Goal: Check status: Check status

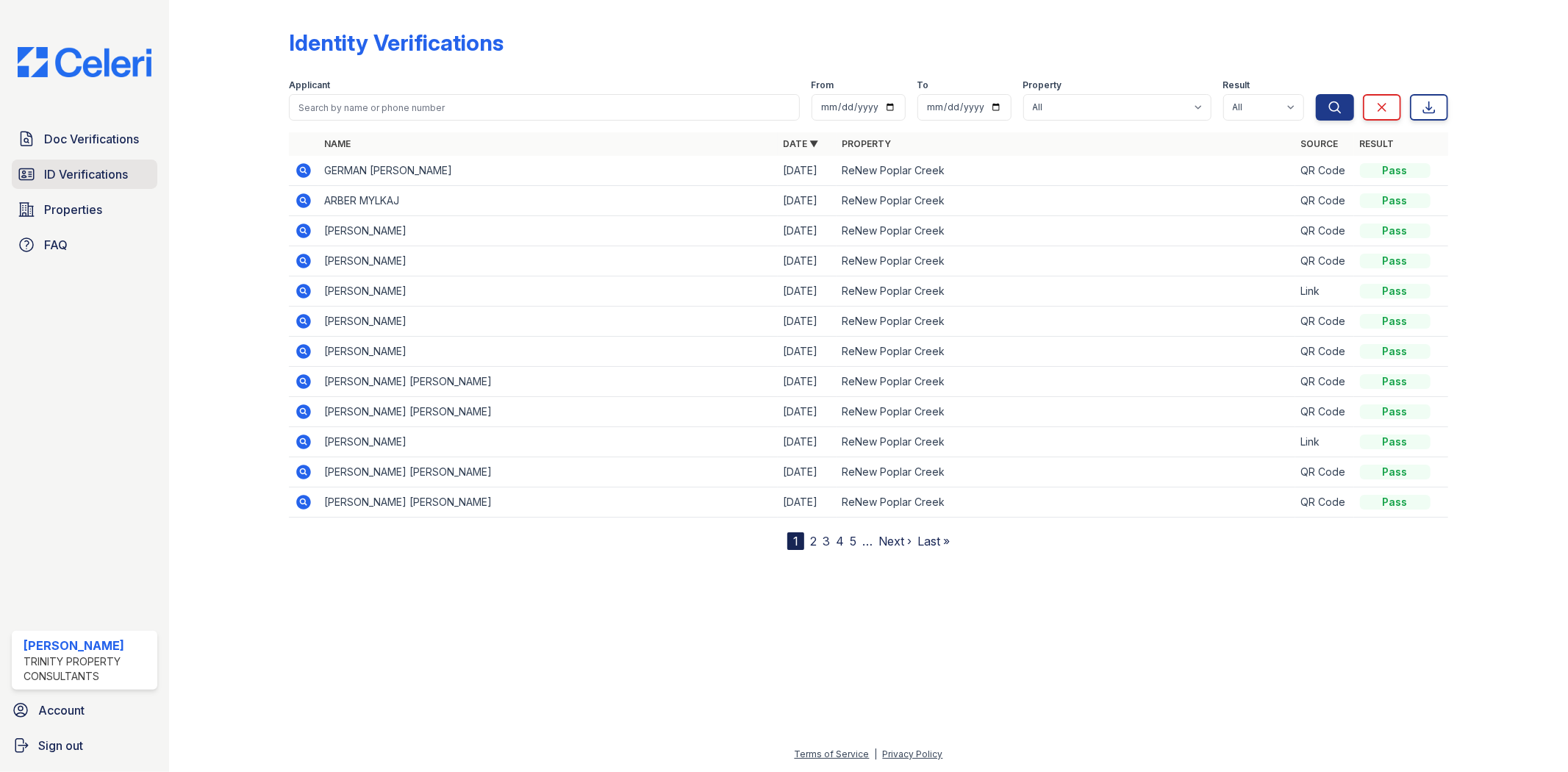
click at [86, 162] on link "ID Verifications" at bounding box center [85, 174] width 146 height 30
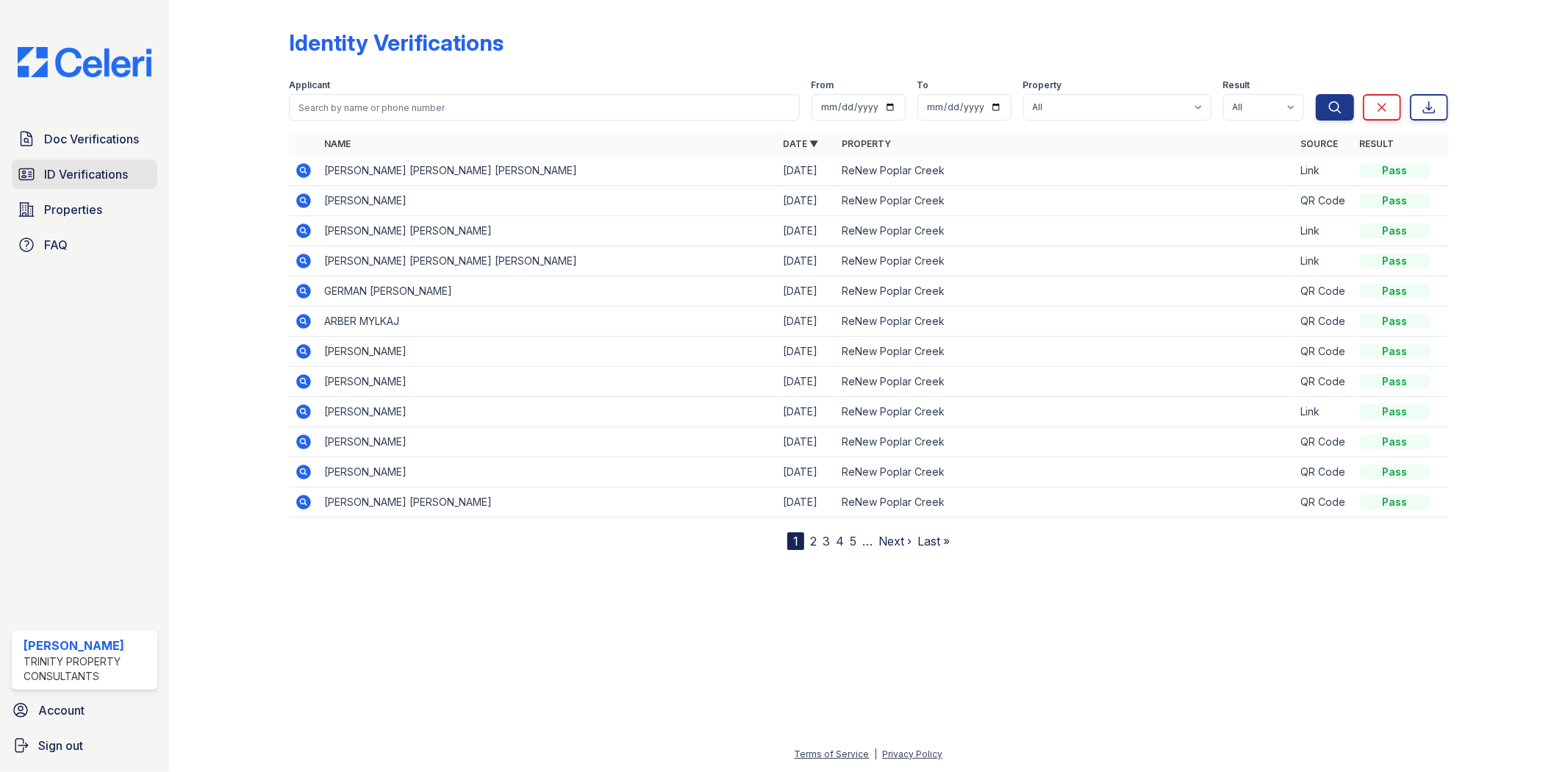
click at [98, 160] on link "ID Verifications" at bounding box center [85, 174] width 146 height 30
click at [98, 166] on span "ID Verifications" at bounding box center [86, 174] width 84 height 18
click at [98, 169] on span "ID Verifications" at bounding box center [86, 174] width 84 height 18
click at [105, 163] on link "ID Verifications" at bounding box center [85, 174] width 146 height 30
click at [301, 196] on icon at bounding box center [304, 200] width 15 height 15
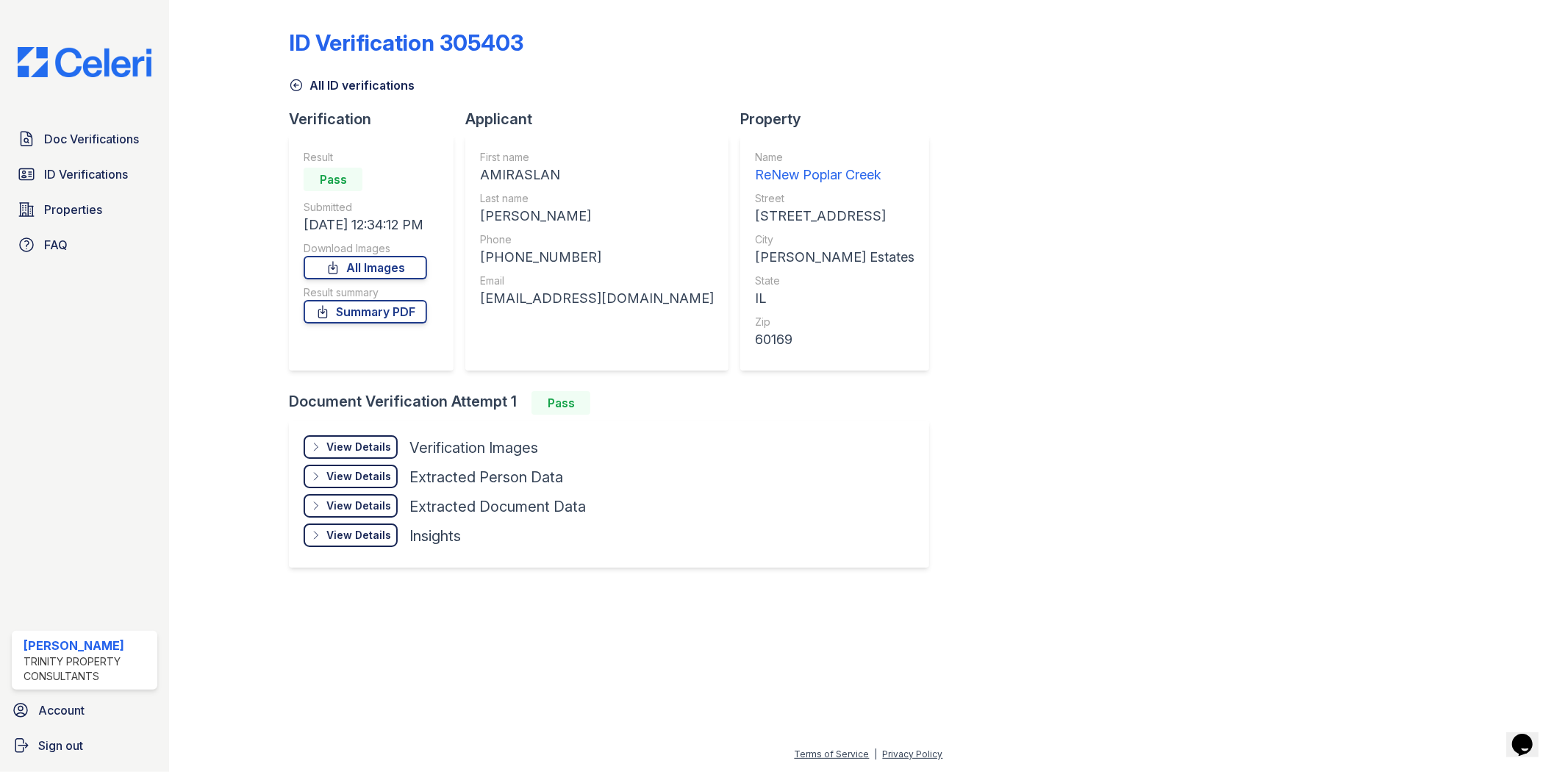
click at [367, 443] on div "View Details" at bounding box center [359, 446] width 65 height 15
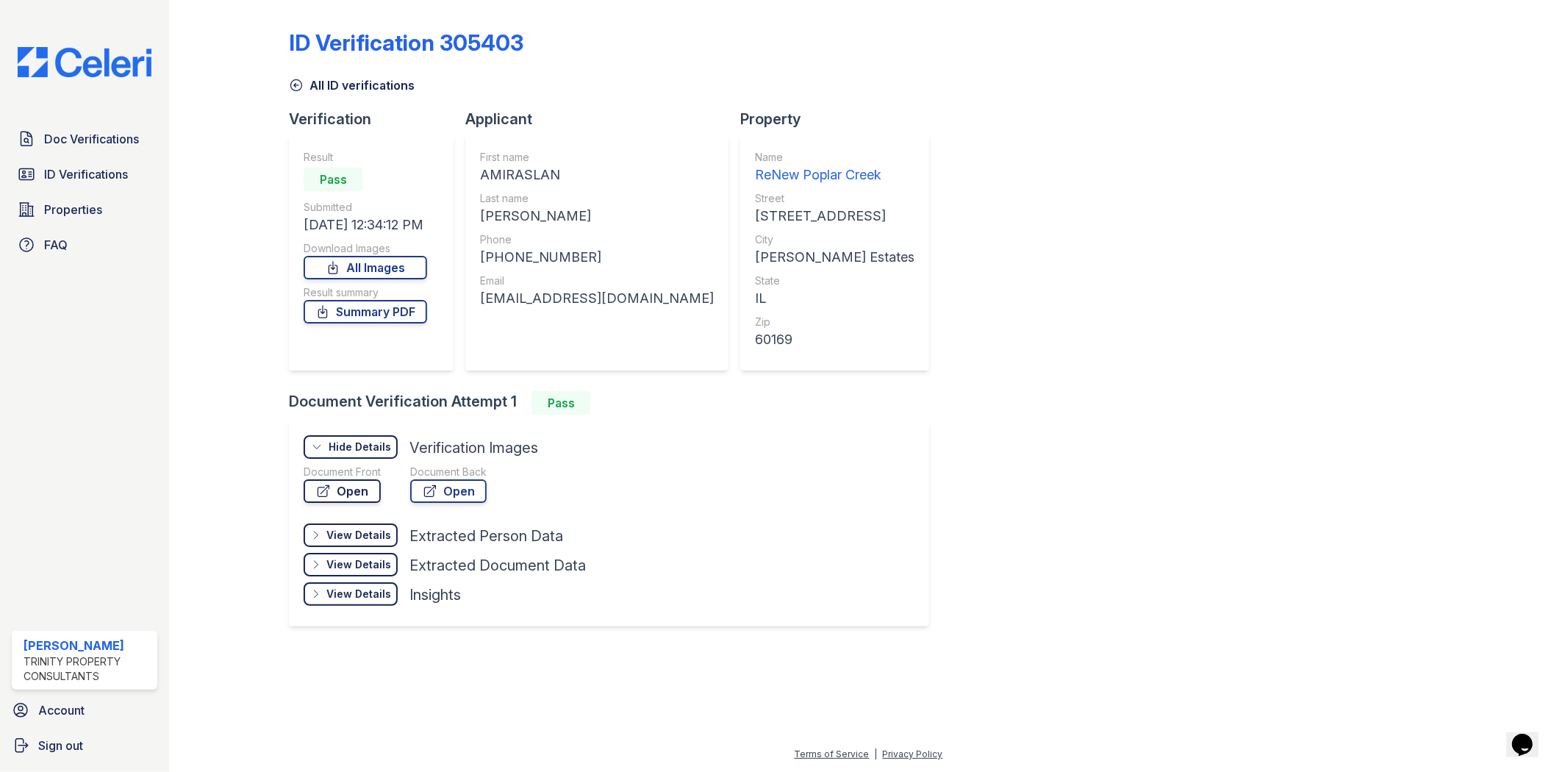
click at [355, 487] on link "Open" at bounding box center [342, 491] width 77 height 24
click at [268, 290] on div at bounding box center [241, 326] width 97 height 641
click at [135, 143] on span "Doc Verifications" at bounding box center [92, 139] width 95 height 18
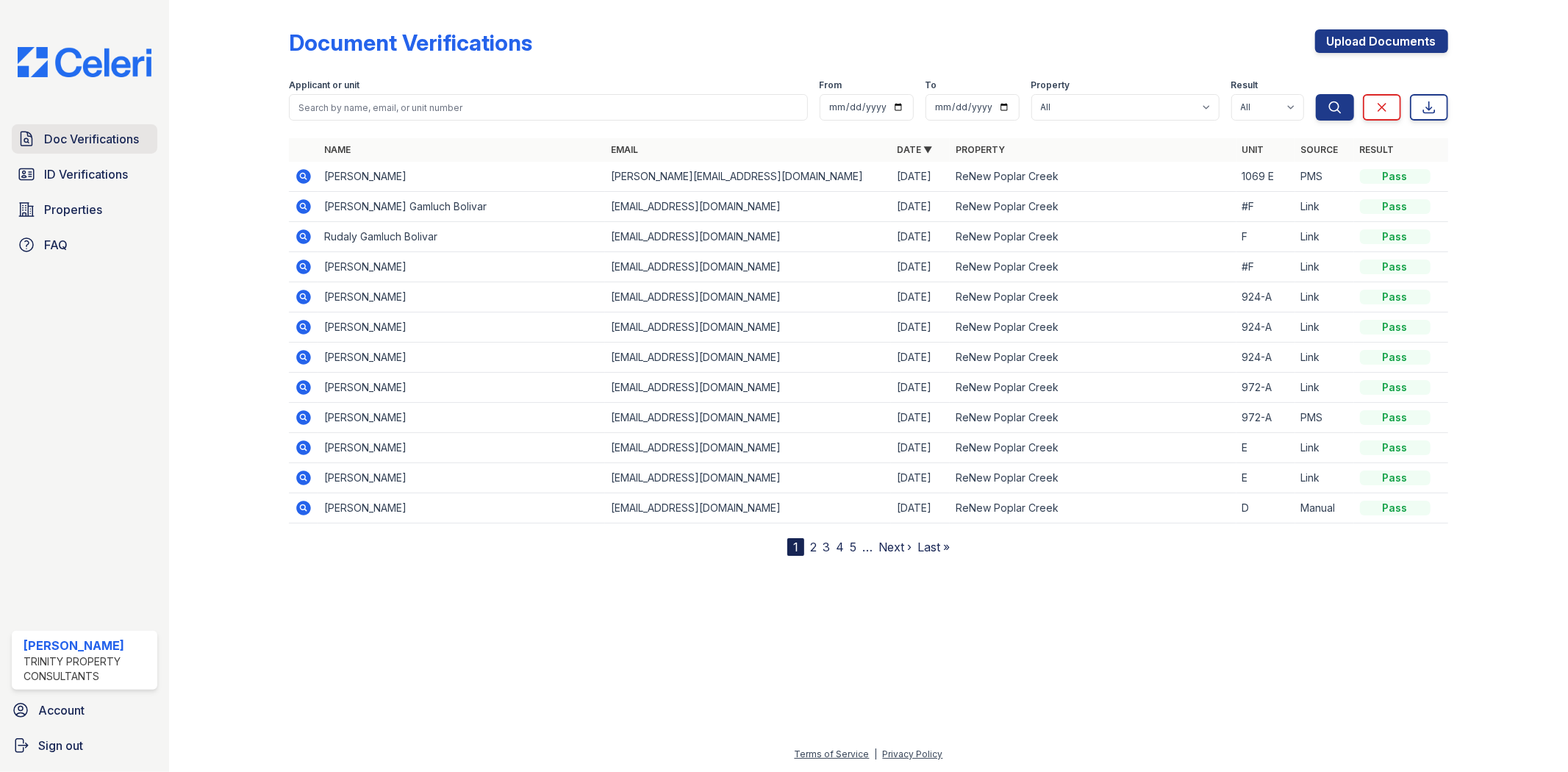
click at [107, 141] on span "Doc Verifications" at bounding box center [92, 139] width 95 height 18
click at [111, 184] on link "ID Verifications" at bounding box center [85, 174] width 146 height 30
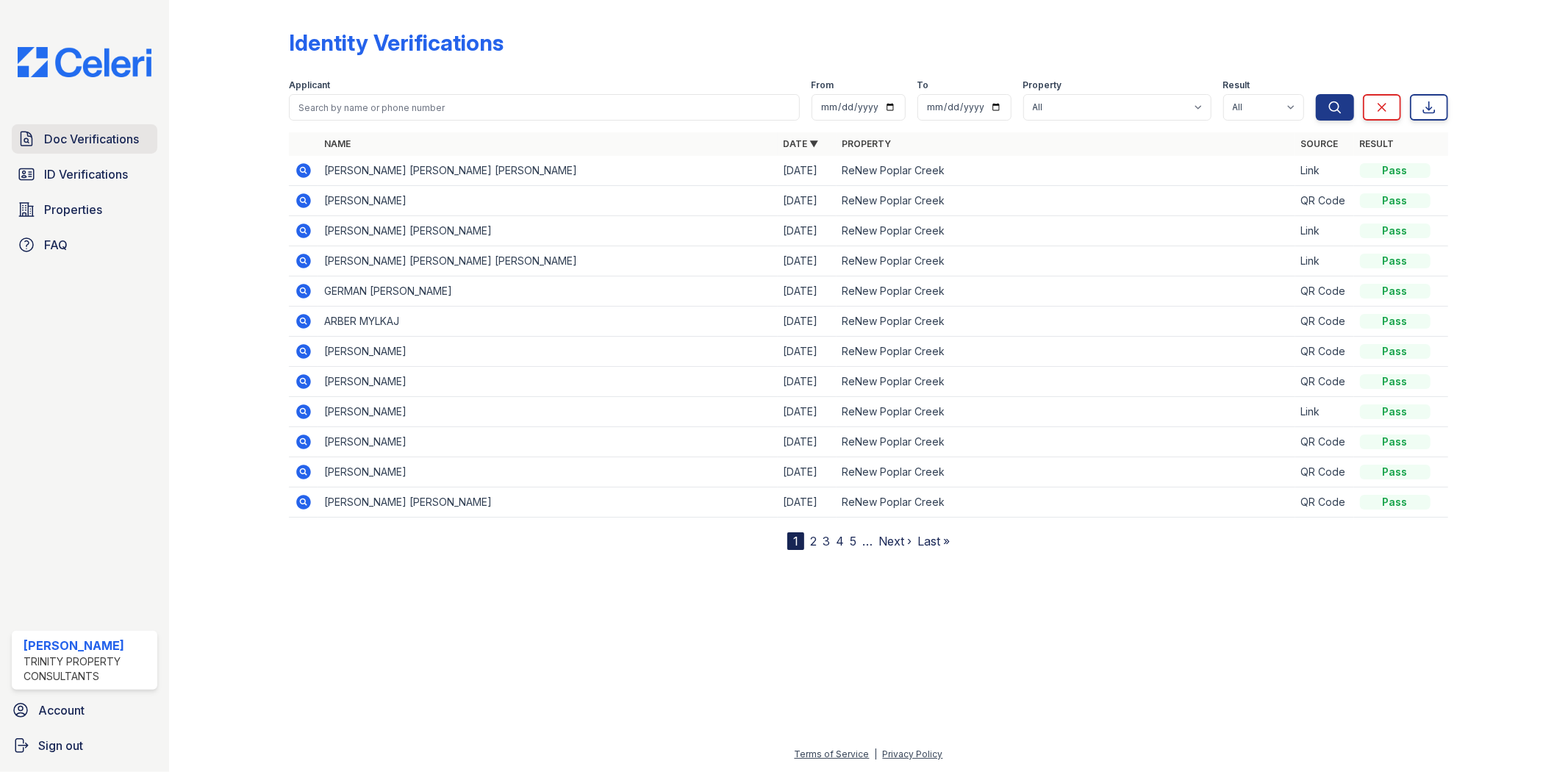
click at [106, 136] on span "Doc Verifications" at bounding box center [92, 139] width 95 height 18
